Goal: Book appointment/travel/reservation

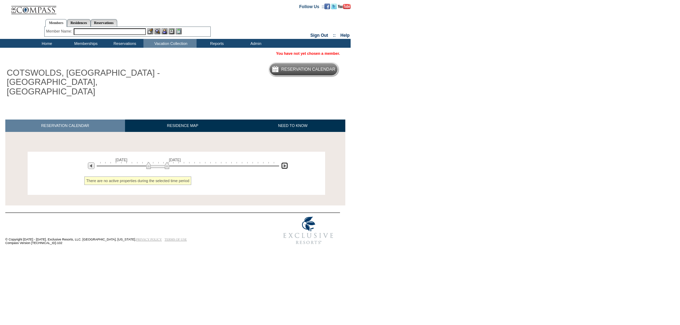
click at [284, 163] on img at bounding box center [284, 166] width 7 height 7
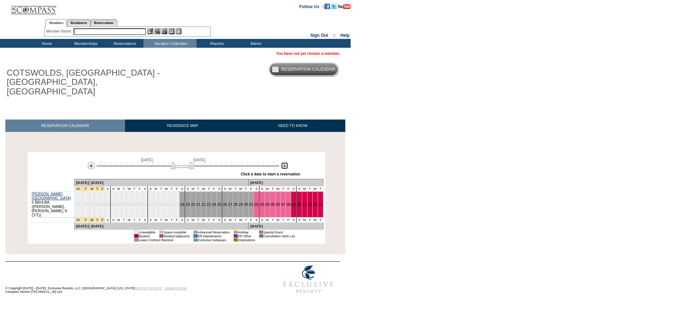
click at [284, 163] on img at bounding box center [284, 166] width 7 height 7
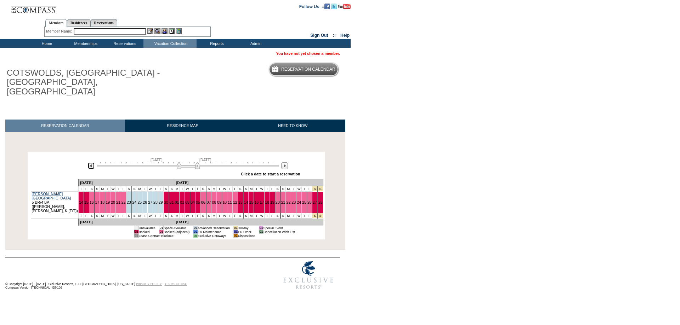
click at [92, 163] on img at bounding box center [91, 166] width 7 height 7
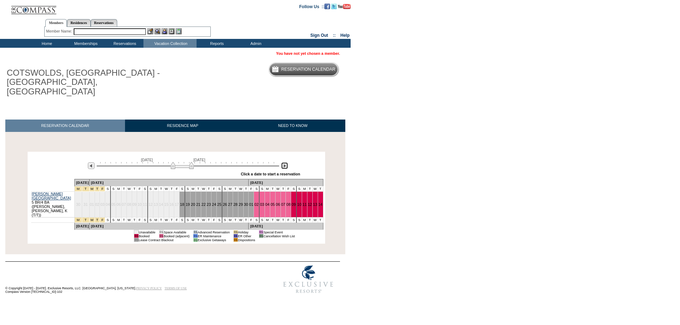
click at [282, 163] on img at bounding box center [284, 166] width 7 height 7
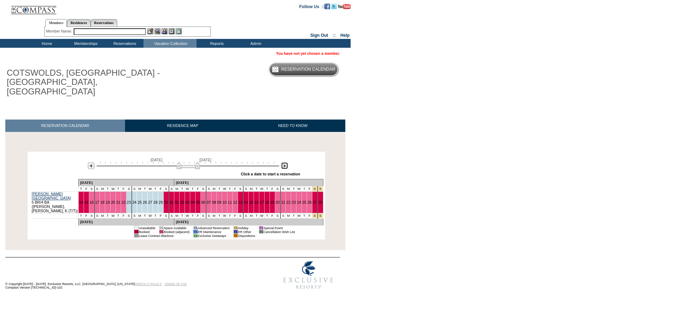
click at [282, 163] on img at bounding box center [284, 166] width 7 height 7
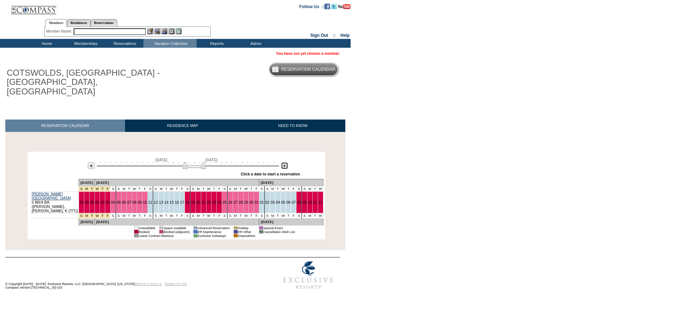
click at [282, 163] on img at bounding box center [284, 166] width 7 height 7
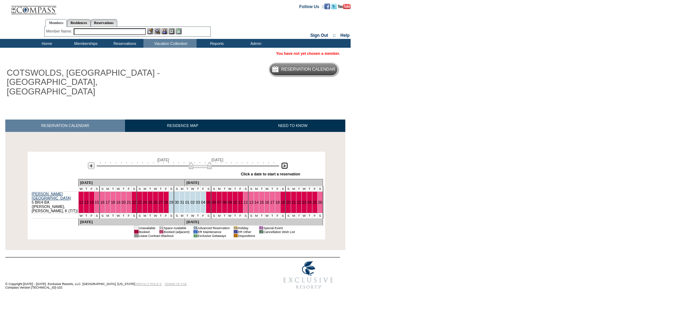
click at [282, 163] on img at bounding box center [284, 166] width 7 height 7
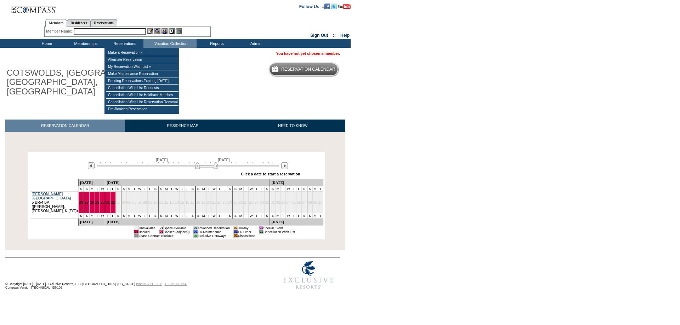
click at [123, 33] on input "text" at bounding box center [110, 31] width 72 height 7
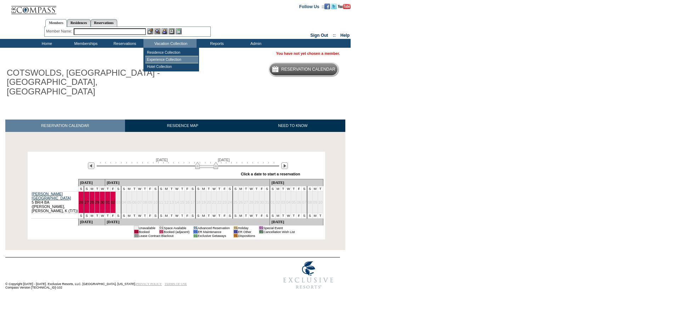
click at [167, 60] on td "Experience Collection" at bounding box center [171, 59] width 53 height 7
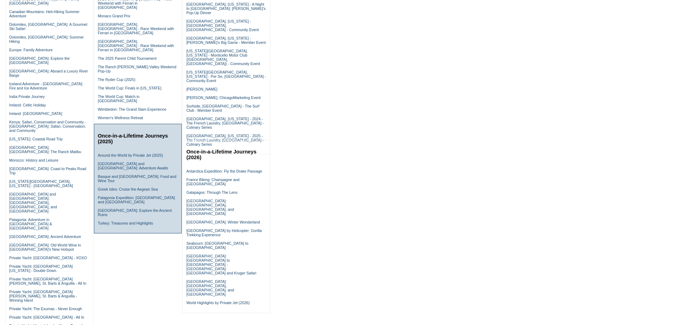
scroll to position [212, 0]
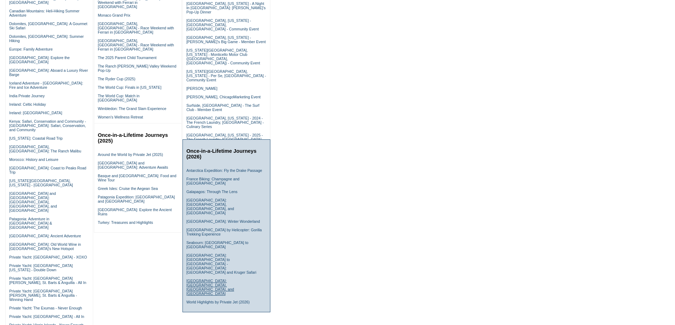
click at [192, 279] on link "South Korea: Seoul, Busan, and Jeju Island" at bounding box center [210, 287] width 48 height 17
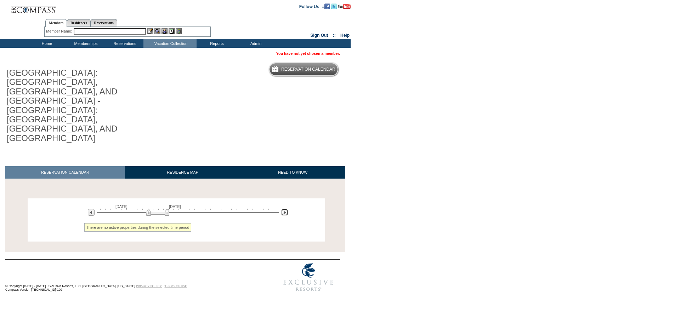
click at [283, 209] on img at bounding box center [284, 212] width 7 height 7
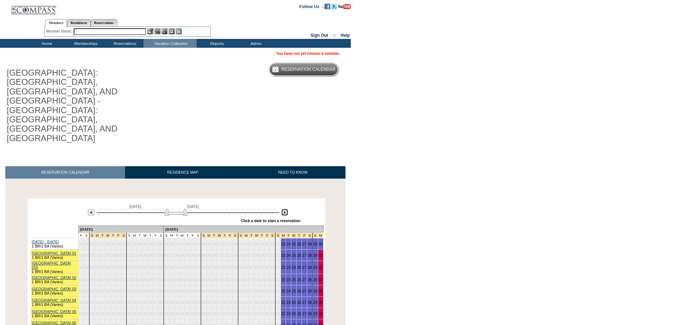
click at [283, 209] on img at bounding box center [284, 212] width 7 height 7
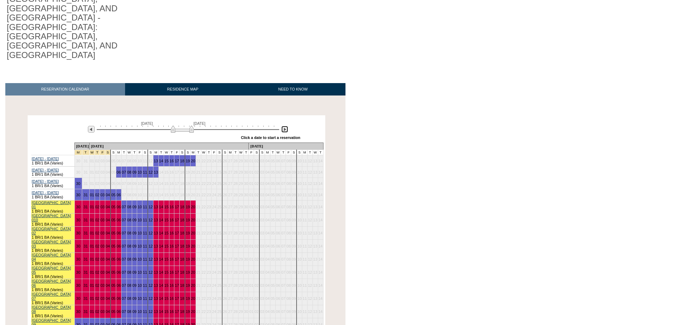
scroll to position [142, 0]
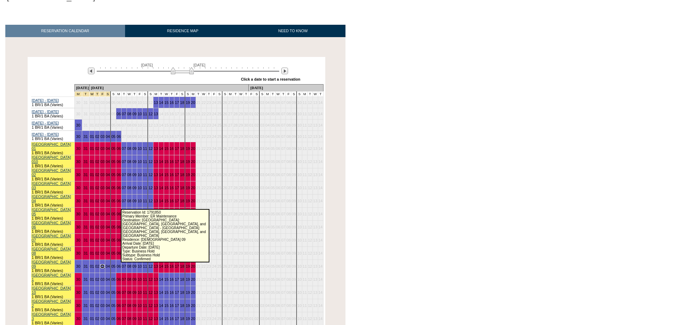
click at [104, 264] on link "03" at bounding box center [102, 266] width 4 height 4
